Goal: Check status: Check status

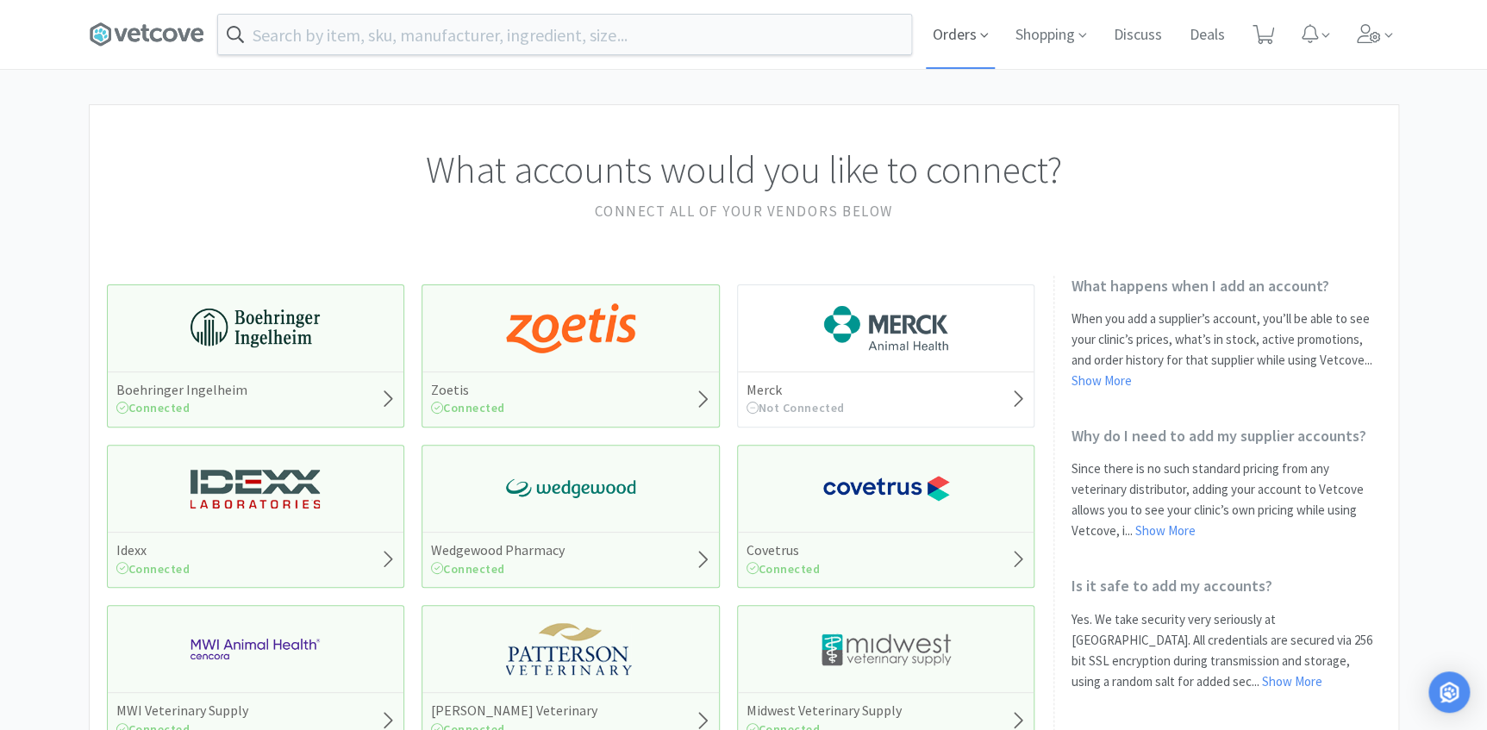
click at [953, 39] on span "Orders" at bounding box center [960, 34] width 69 height 69
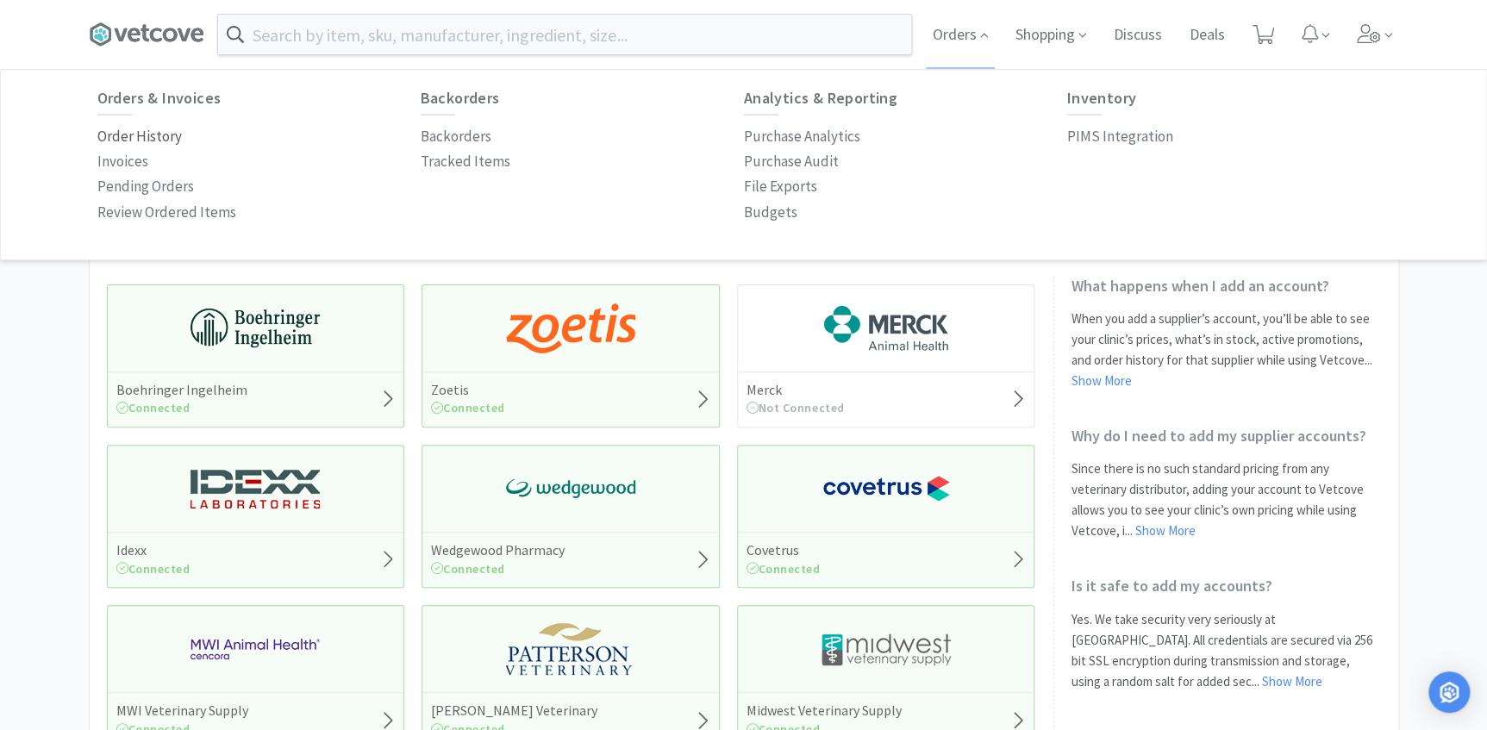
click at [160, 141] on p "Order History" at bounding box center [139, 136] width 84 height 23
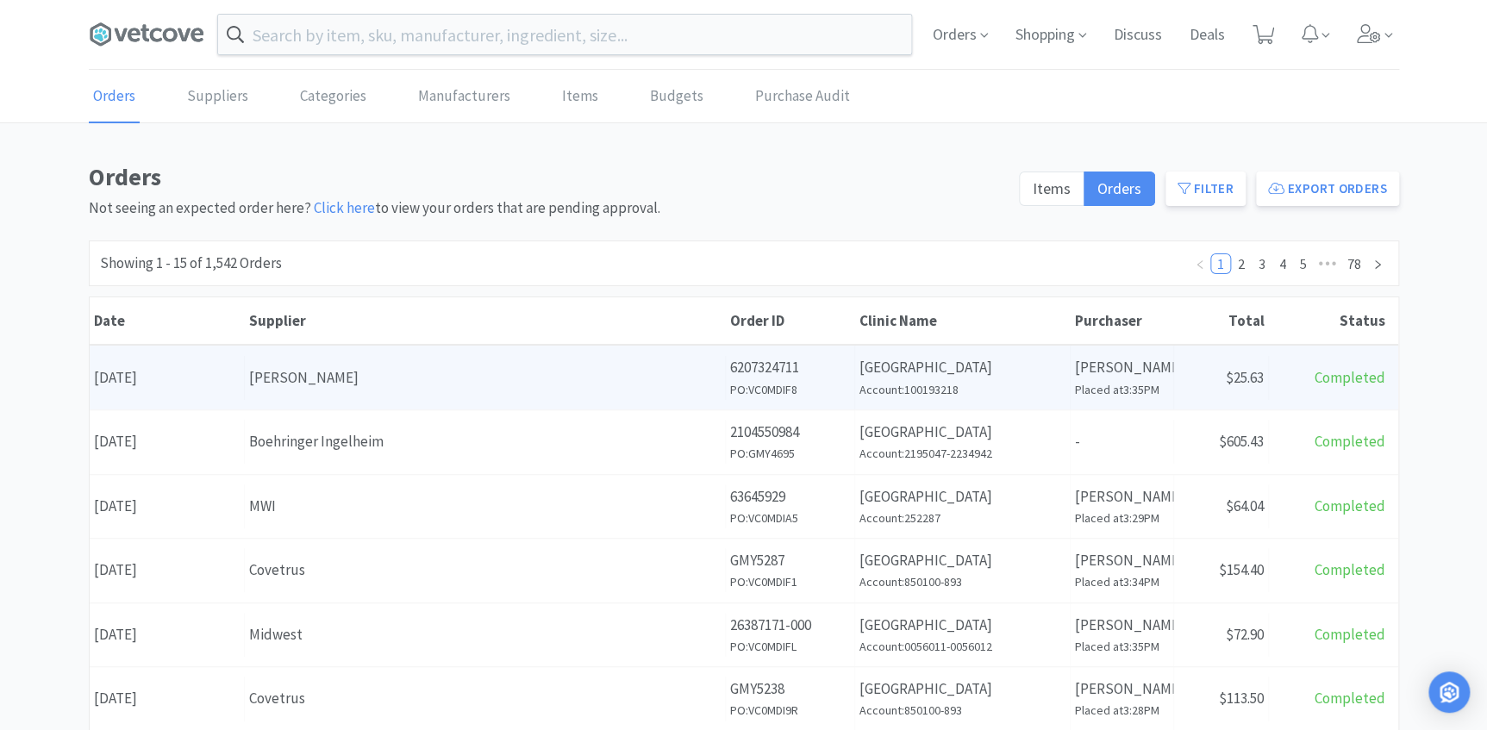
click at [1136, 380] on h6 "Placed at 3:35PM" at bounding box center [1122, 389] width 94 height 19
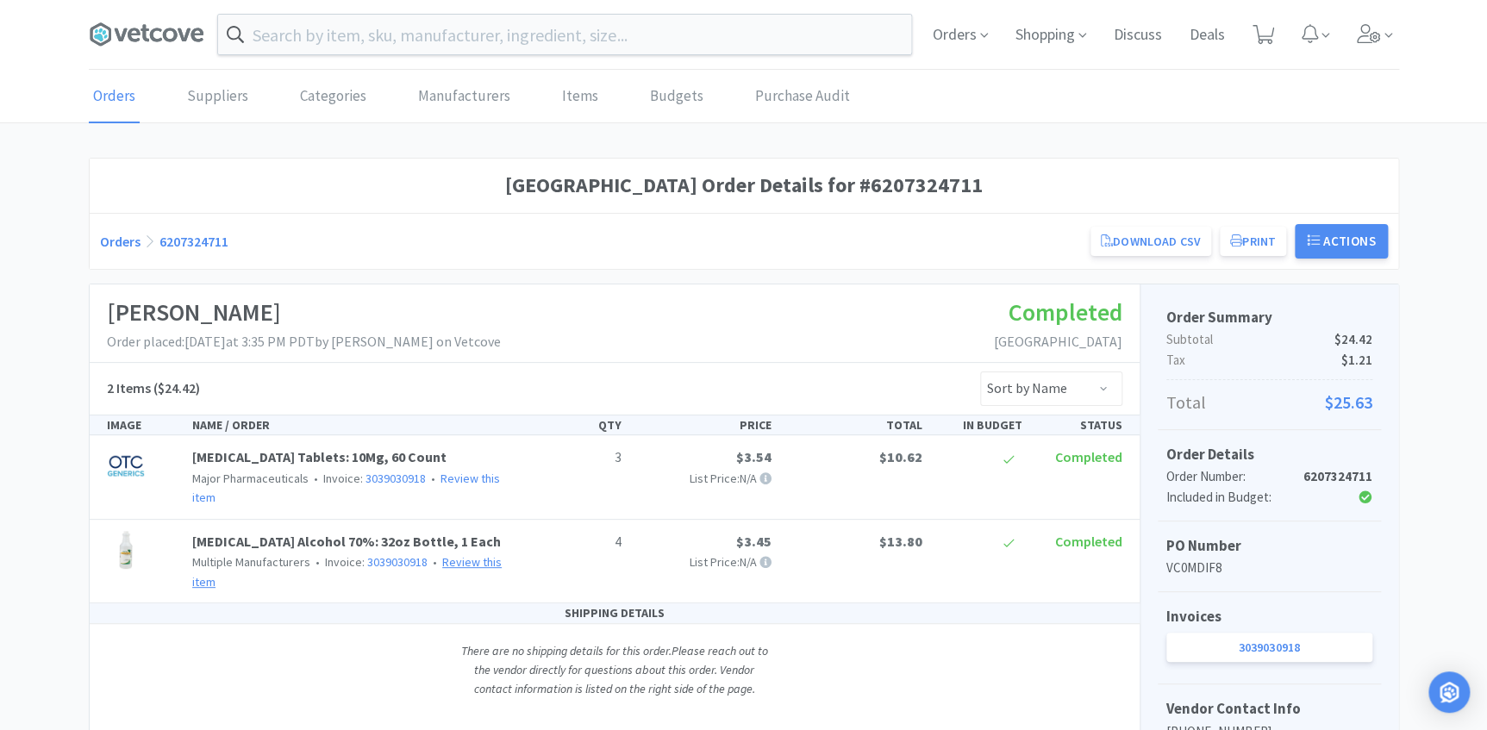
scroll to position [78, 0]
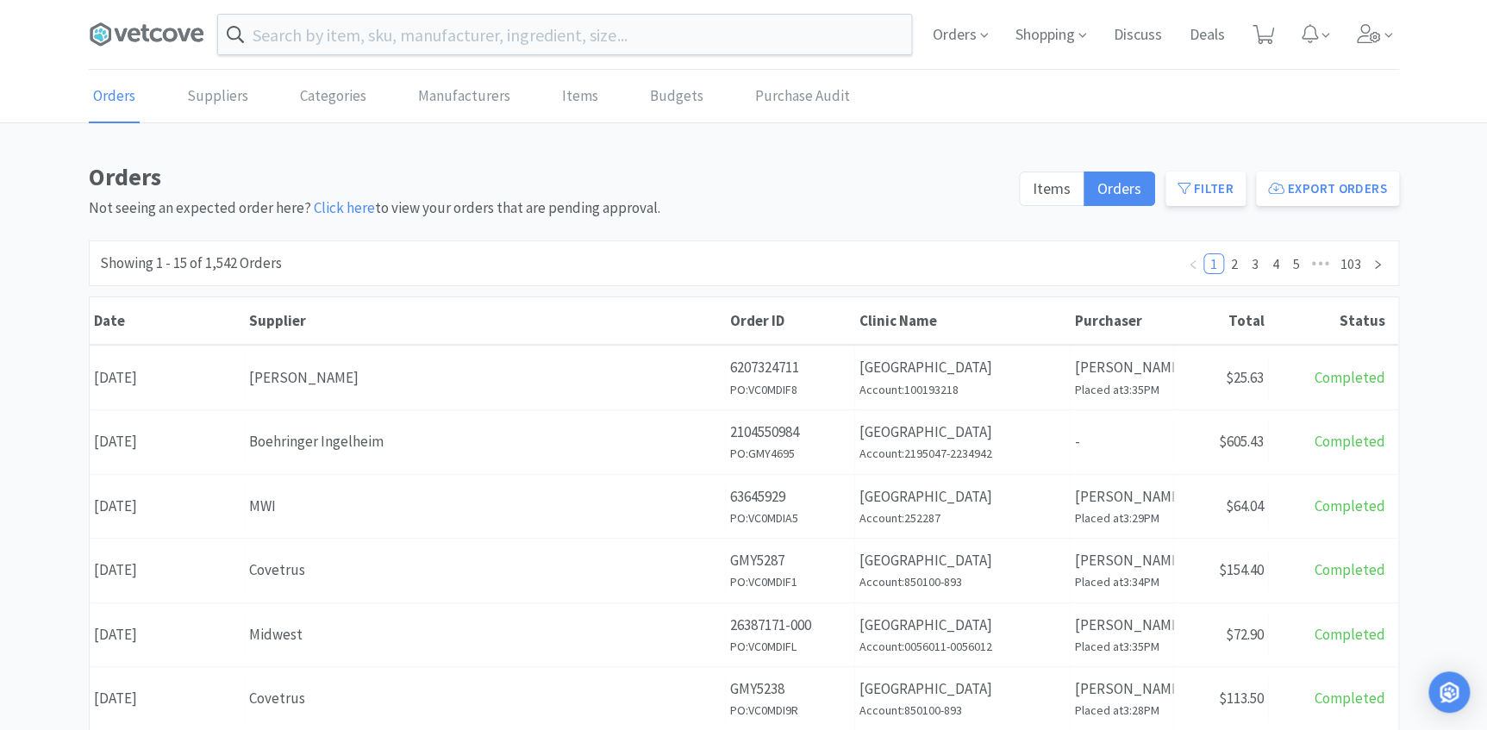
scroll to position [78, 0]
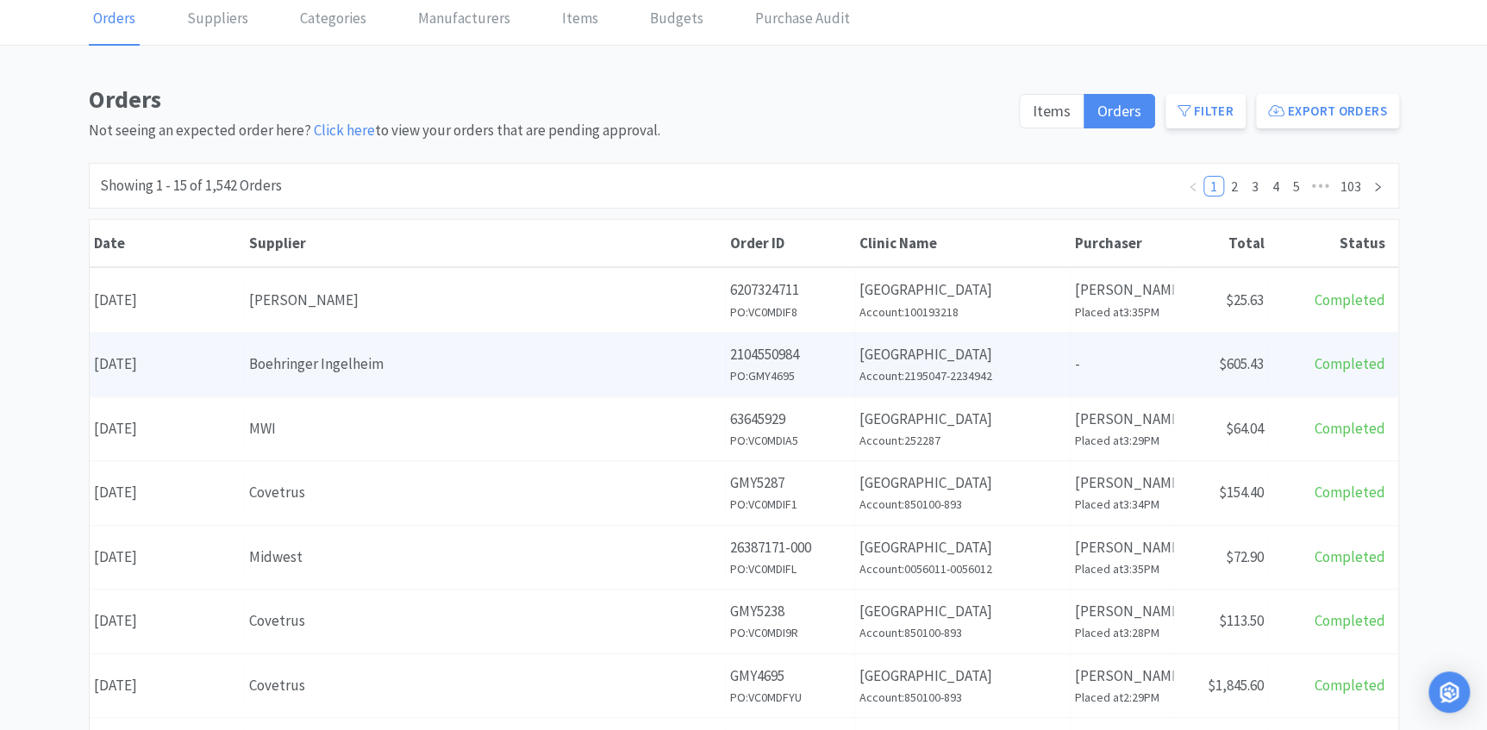
click at [583, 384] on div "Date [DATE] Supplier Boehringer Ingelheim Order ID 2104550984 PO: GMY4695 Clini…" at bounding box center [744, 365] width 1309 height 64
click at [913, 366] on h6 "Account: 2195047-2234942" at bounding box center [963, 375] width 206 height 19
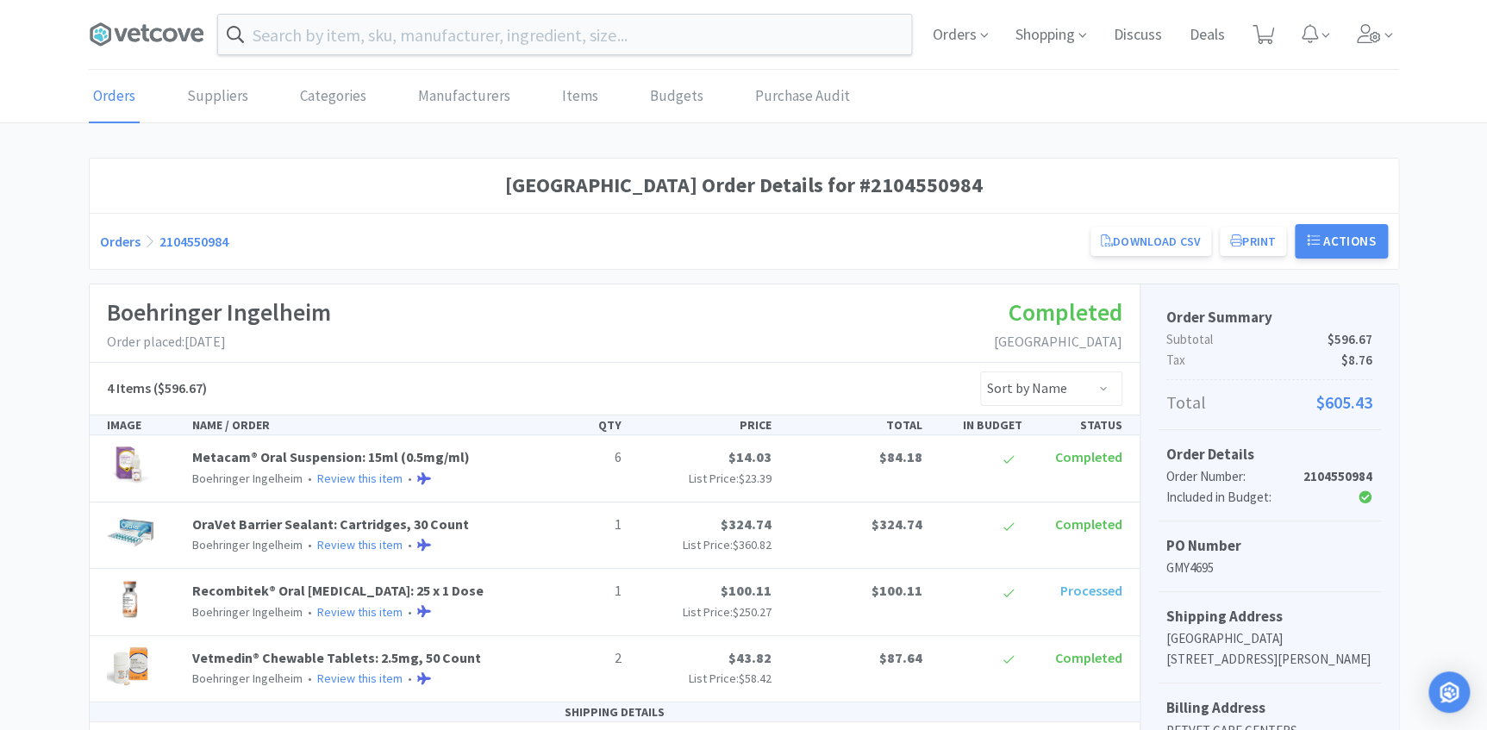
scroll to position [78, 0]
